Goal: Task Accomplishment & Management: Manage account settings

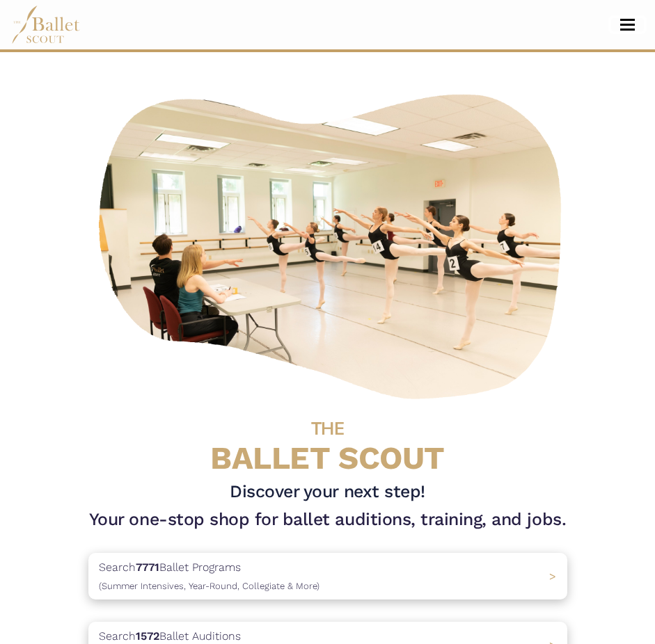
click at [624, 24] on span "Toggle navigation" at bounding box center [627, 25] width 15 height 2
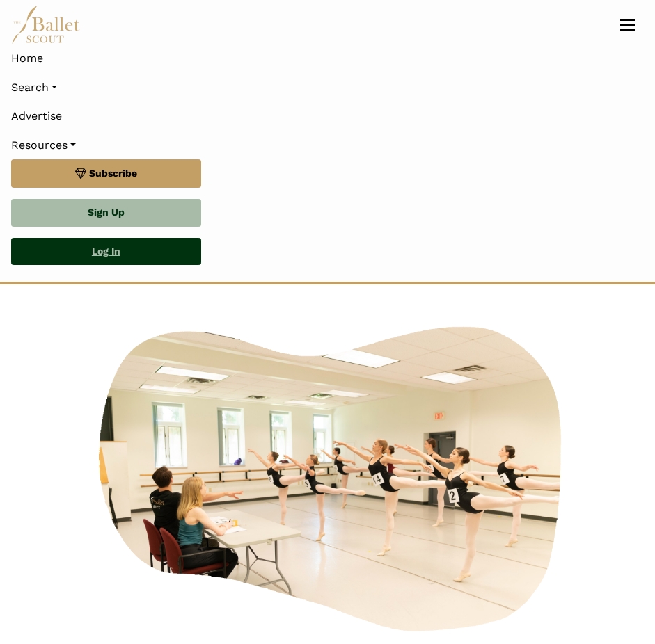
click at [164, 258] on link "Log In" at bounding box center [106, 252] width 190 height 28
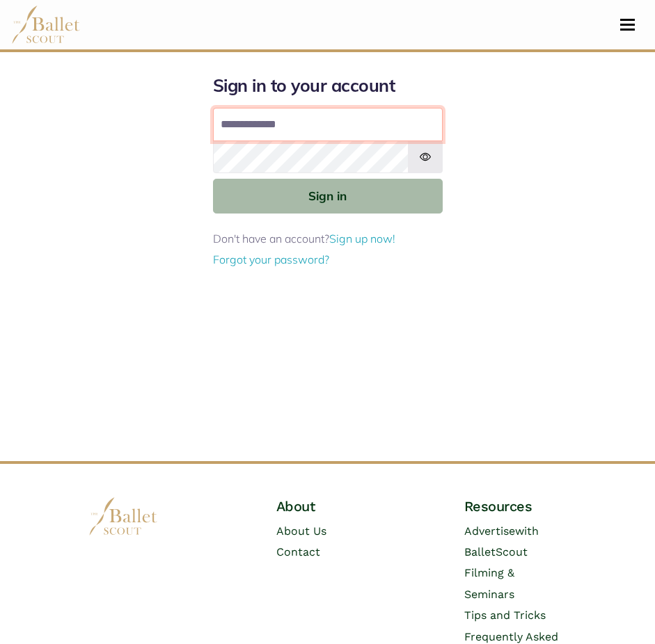
type input "**********"
click at [213, 179] on button "Sign in" at bounding box center [328, 196] width 230 height 34
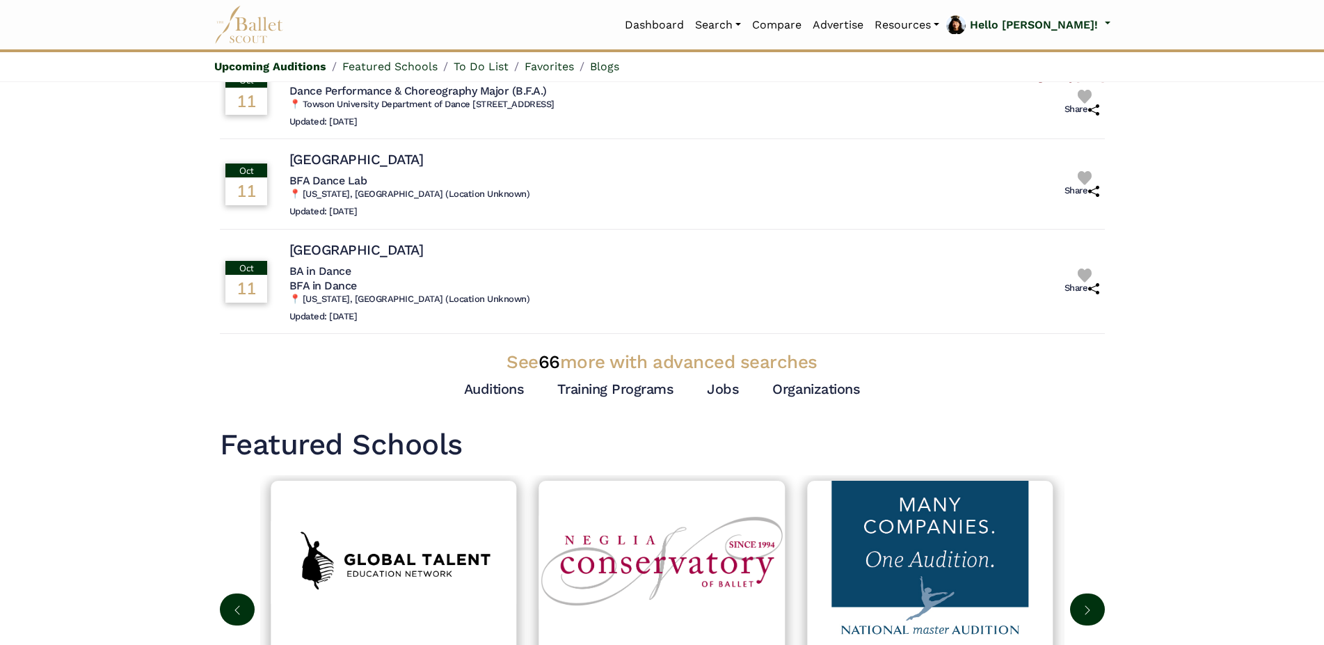
scroll to position [684, 0]
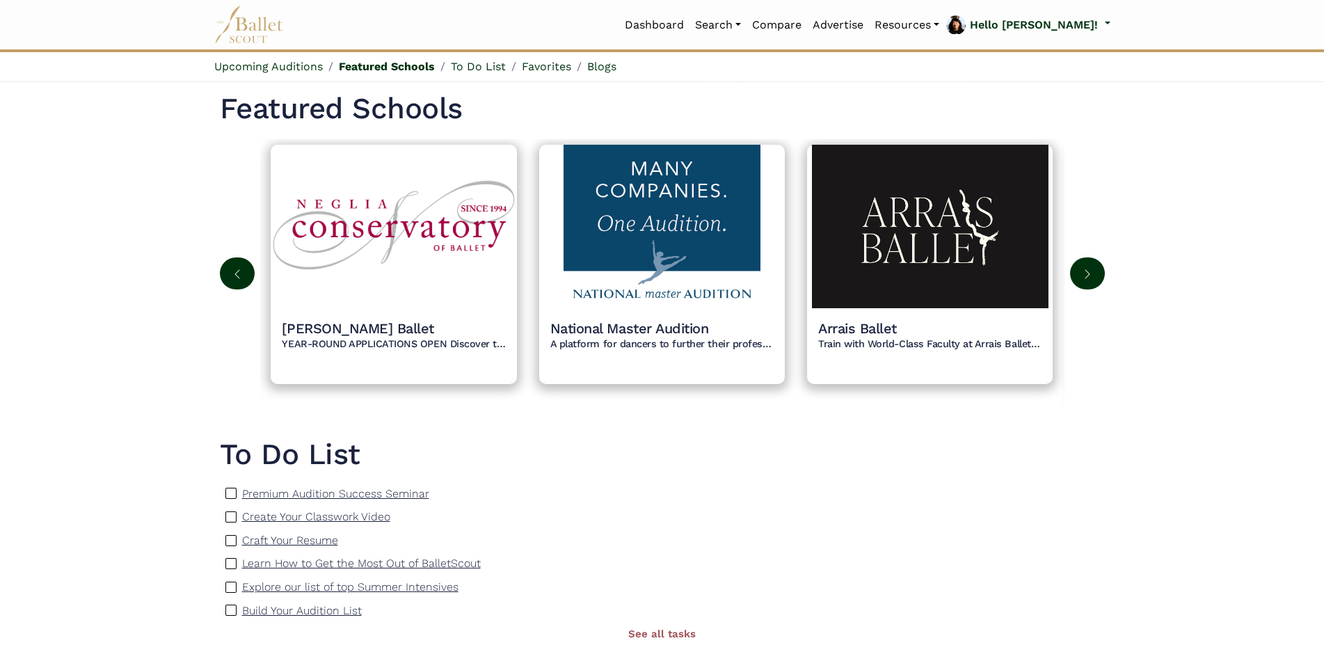
click at [1089, 275] on img at bounding box center [1087, 274] width 11 height 11
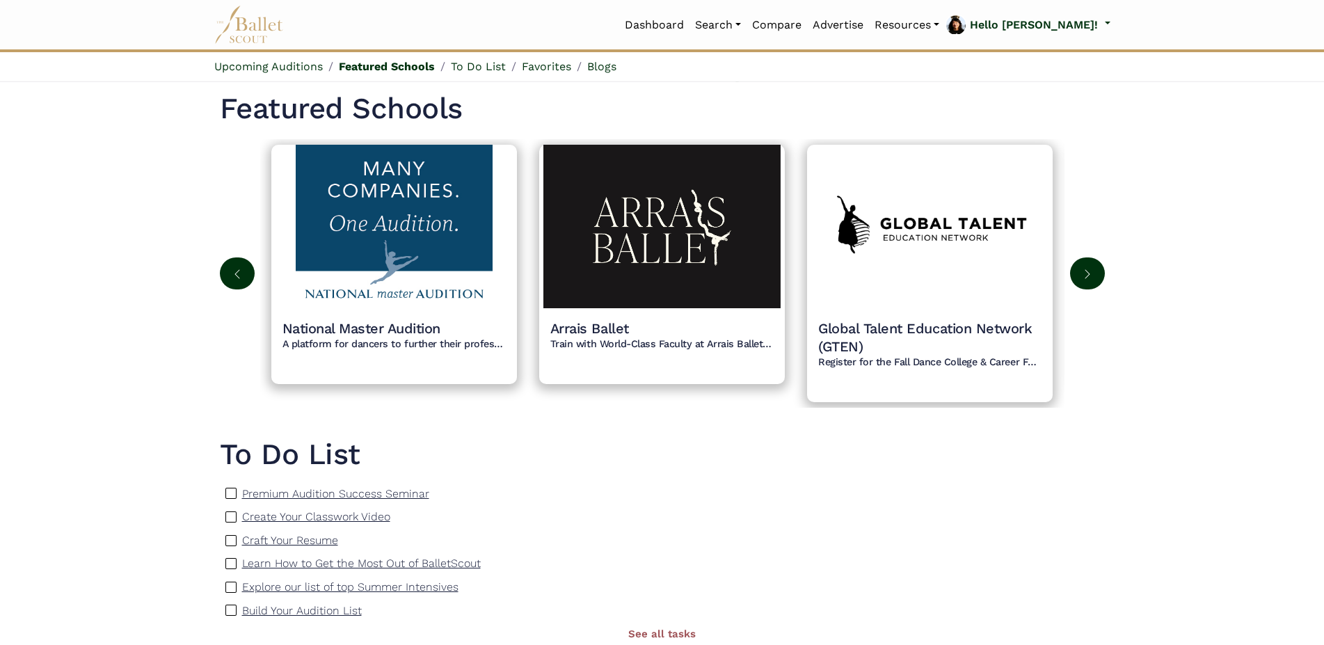
click at [1089, 275] on img at bounding box center [1087, 274] width 11 height 11
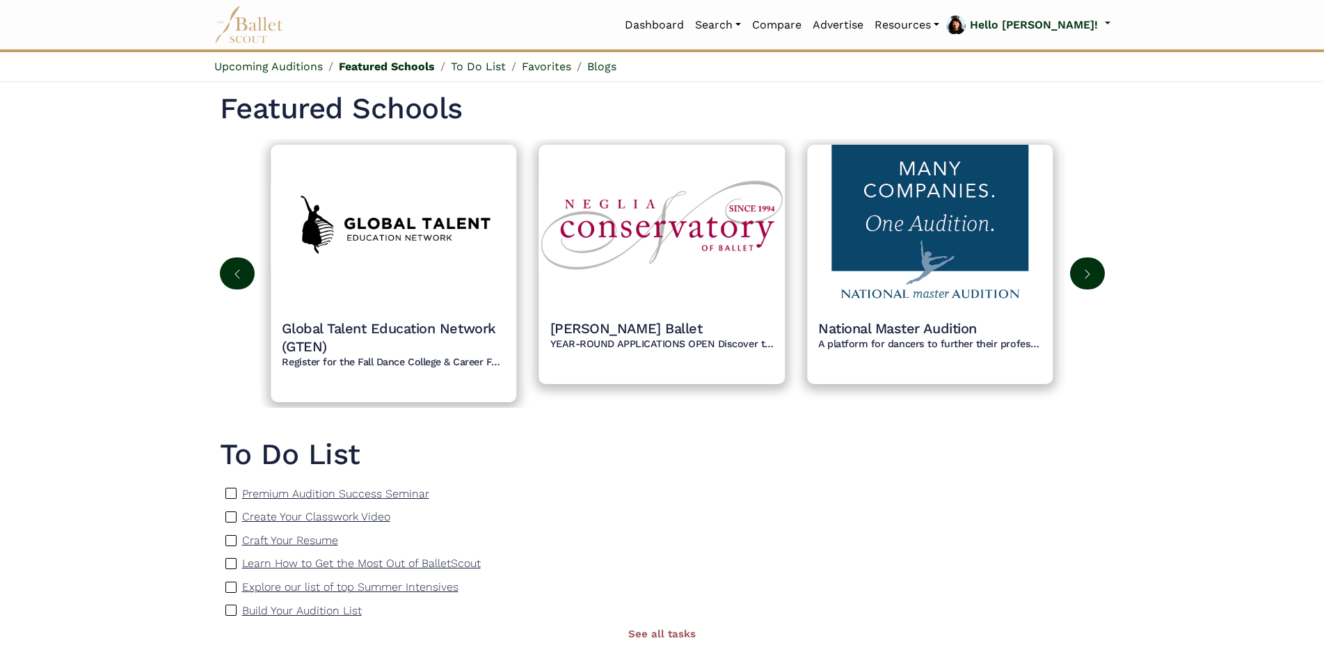
click at [1092, 284] on button at bounding box center [1087, 274] width 35 height 33
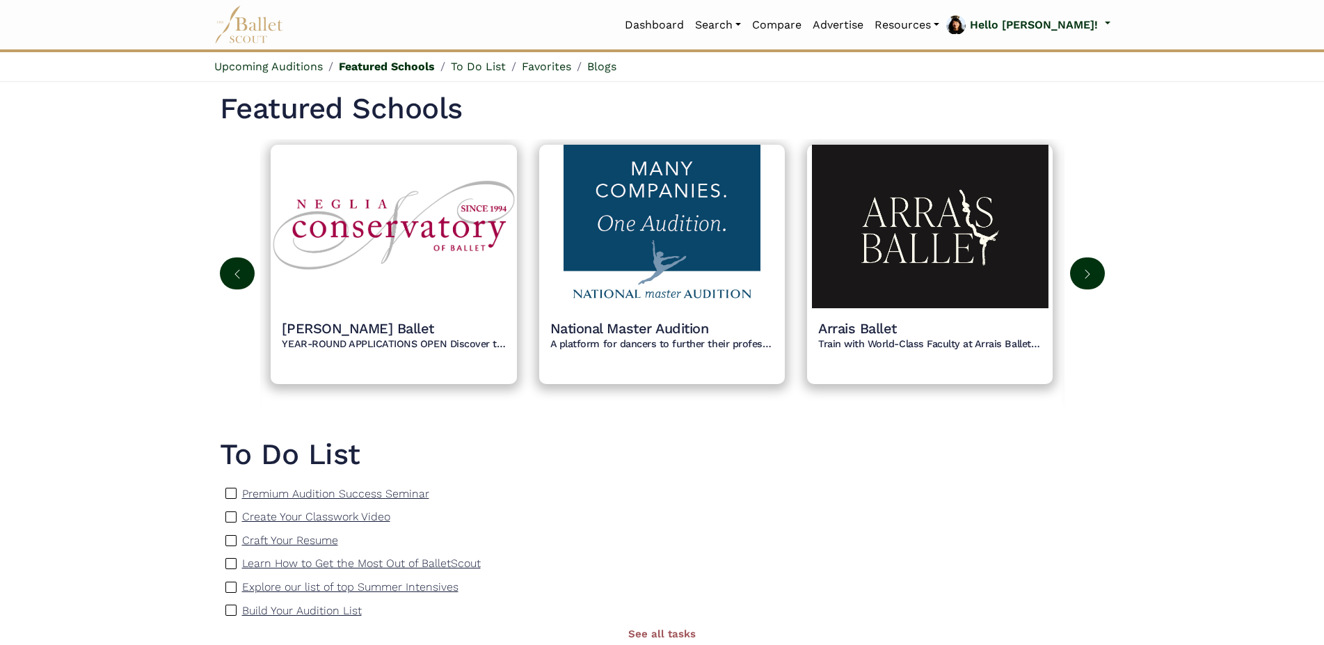
click at [1092, 284] on button at bounding box center [1087, 274] width 35 height 33
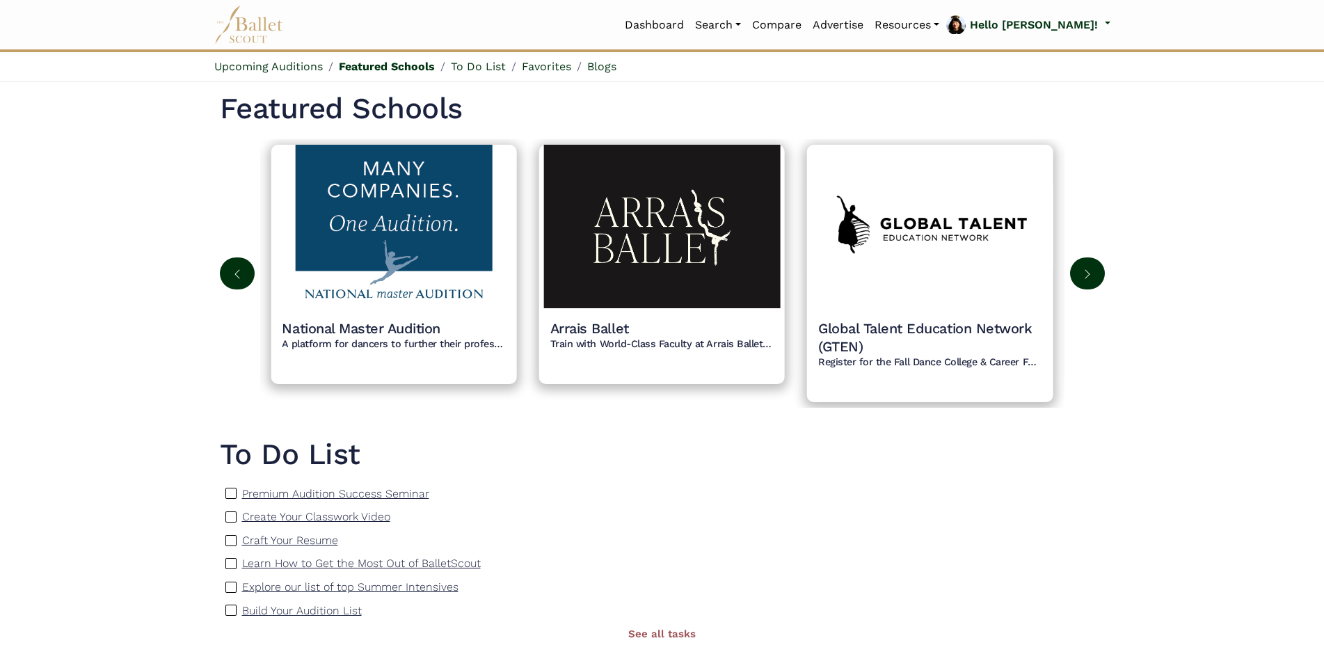
click at [1092, 284] on button at bounding box center [1087, 274] width 35 height 33
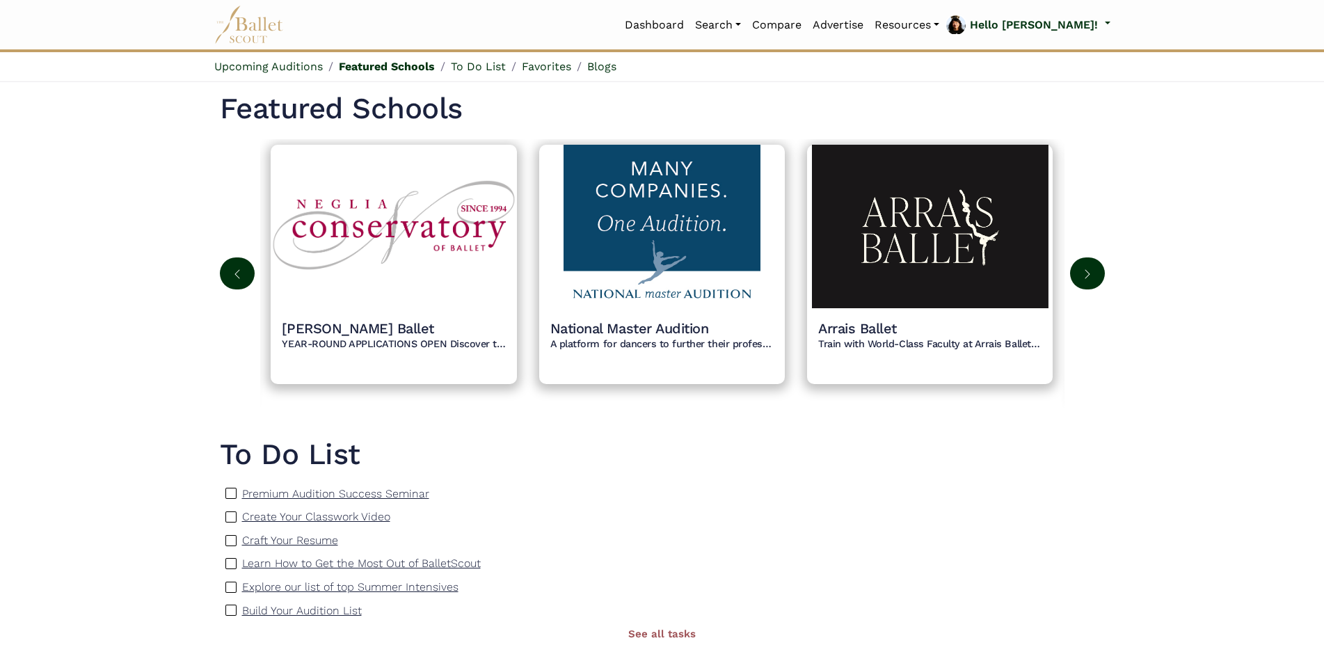
click at [81, 340] on div "**********" at bounding box center [662, 393] width 1324 height 2050
